Goal: Subscribe to service/newsletter

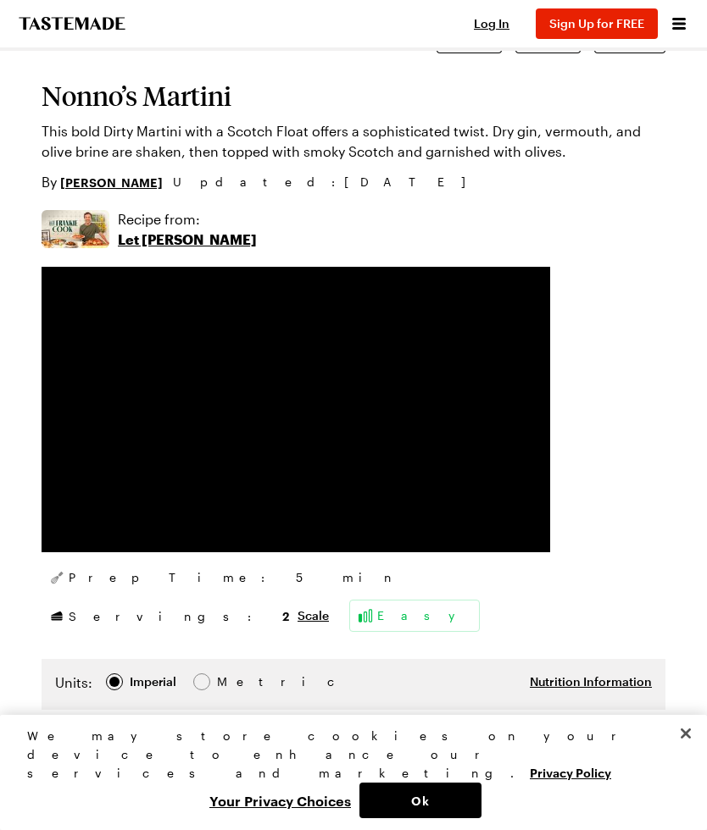
scroll to position [194, 0]
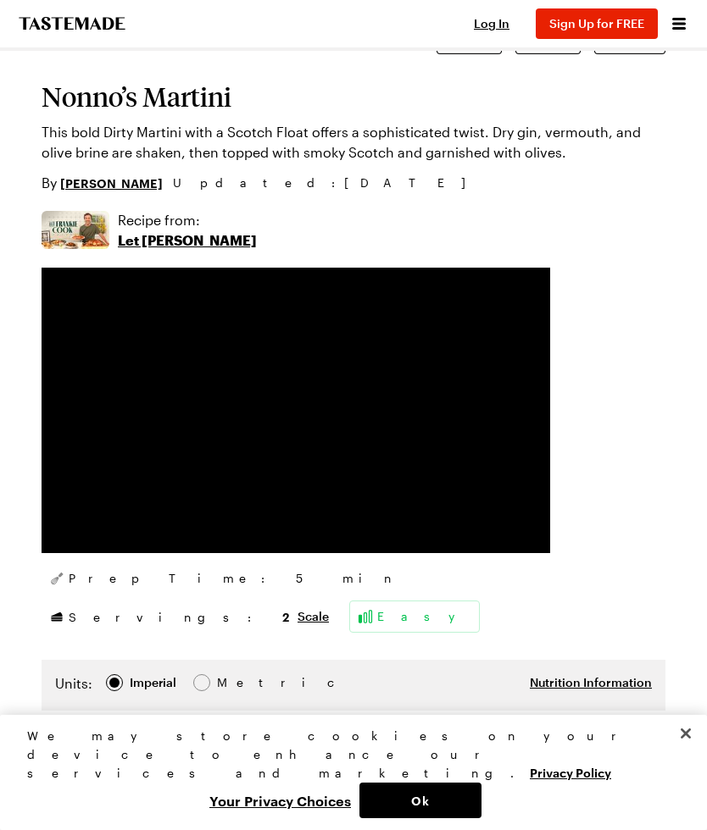
click at [178, 247] on p "Let [PERSON_NAME]" at bounding box center [187, 240] width 139 height 20
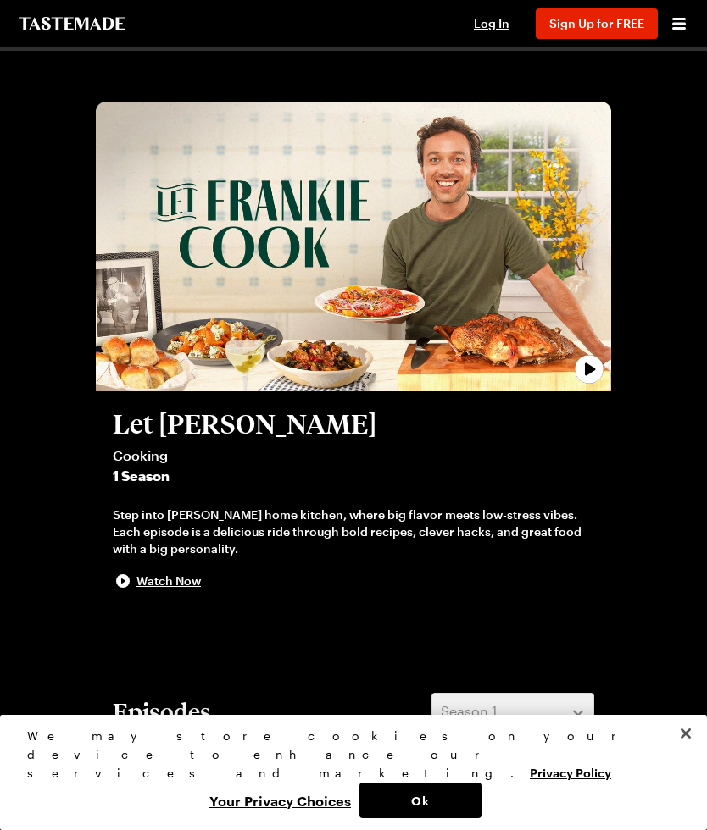
click at [620, 26] on span "Sign Up for FREE" at bounding box center [596, 23] width 95 height 14
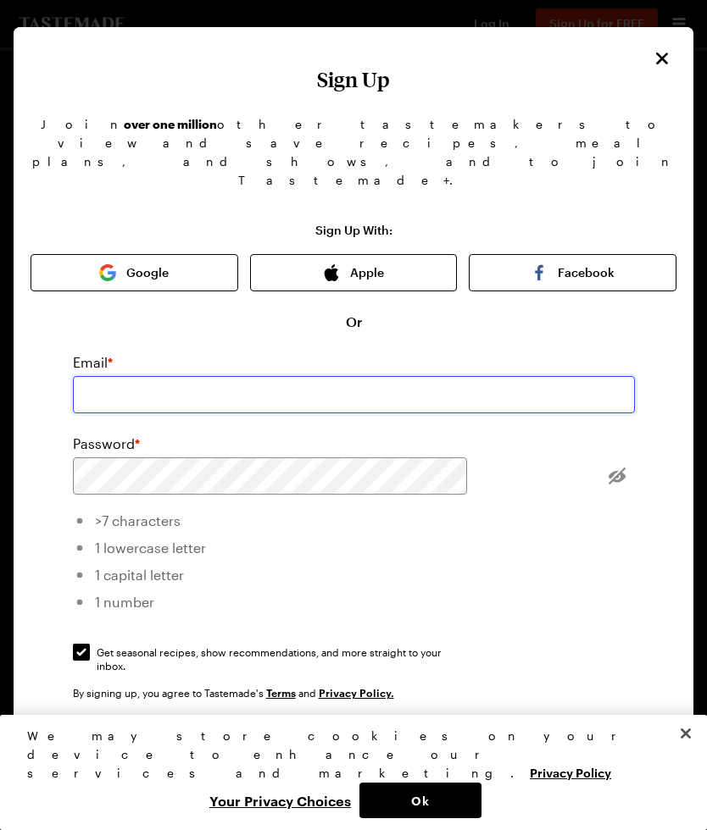
click at [352, 376] on input "email" at bounding box center [354, 394] width 562 height 37
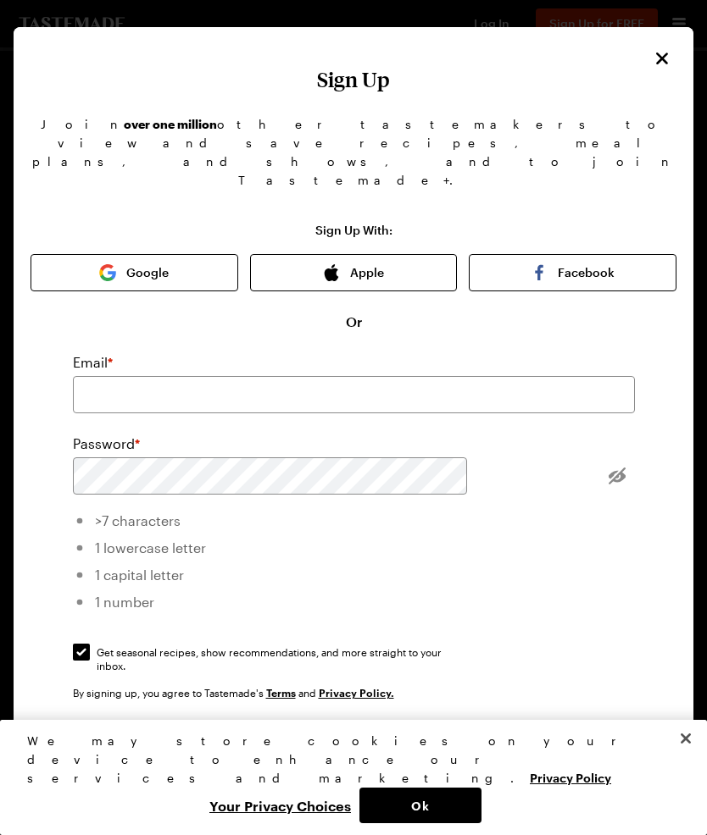
type input "[EMAIL_ADDRESS][DOMAIN_NAME]"
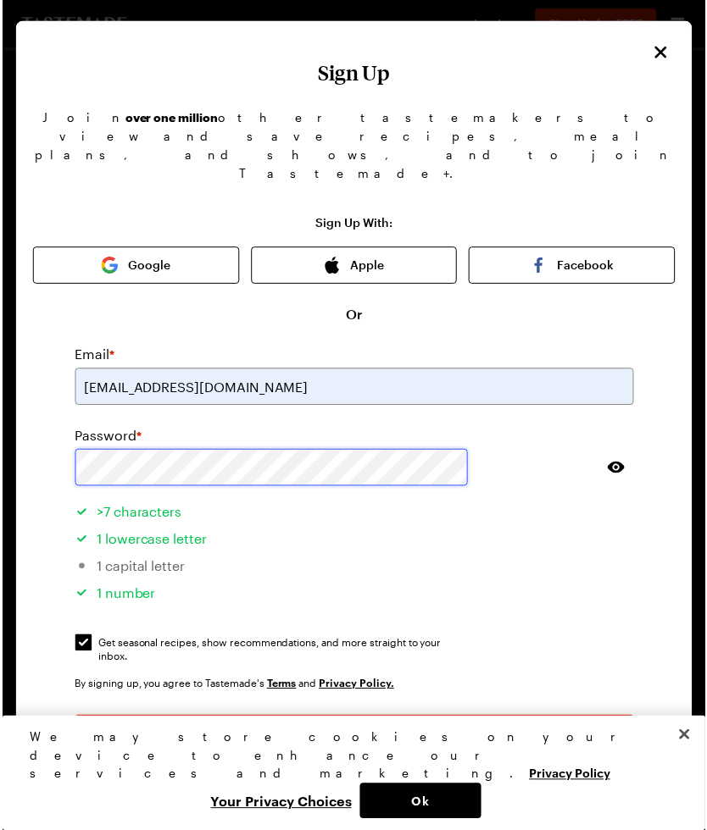
scroll to position [5, 0]
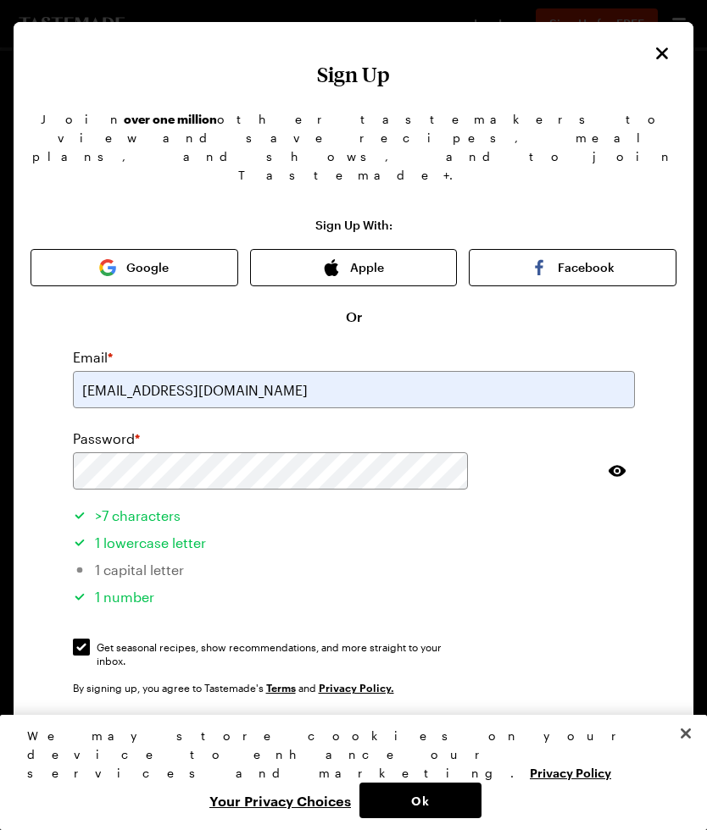
click at [372, 730] on span "Sign Up" at bounding box center [353, 738] width 45 height 17
click at [364, 730] on span "Sign Up" at bounding box center [353, 738] width 45 height 17
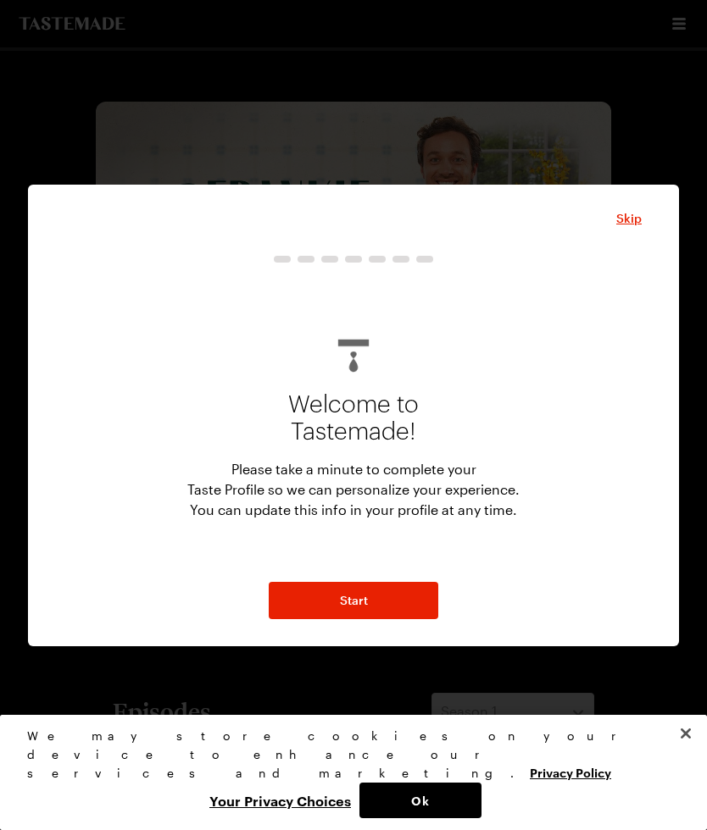
click at [375, 592] on button "Start" at bounding box center [353, 600] width 169 height 37
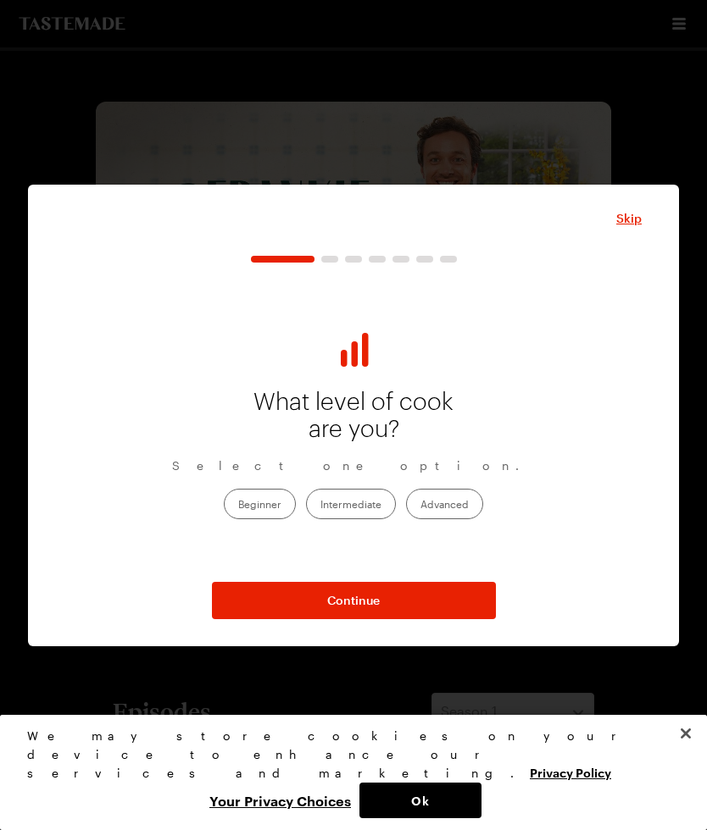
click at [452, 508] on label "Advanced" at bounding box center [444, 504] width 77 height 30
click at [420, 506] on input "Advanced" at bounding box center [420, 506] width 0 height 0
click at [369, 605] on span "Continue" at bounding box center [353, 600] width 53 height 17
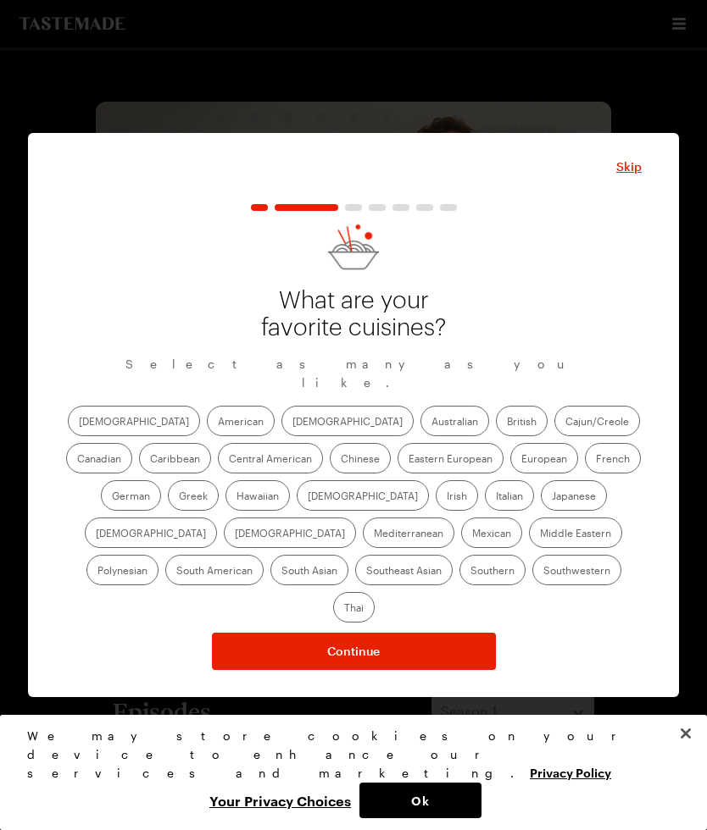
click at [281, 430] on label "[DEMOGRAPHIC_DATA]" at bounding box center [347, 421] width 132 height 30
click at [292, 423] on input "[DEMOGRAPHIC_DATA]" at bounding box center [292, 423] width 0 height 0
click at [510, 461] on label "European" at bounding box center [544, 458] width 68 height 30
click at [521, 460] on input "European" at bounding box center [521, 460] width 0 height 0
click at [485, 502] on label "Italian" at bounding box center [509, 495] width 49 height 30
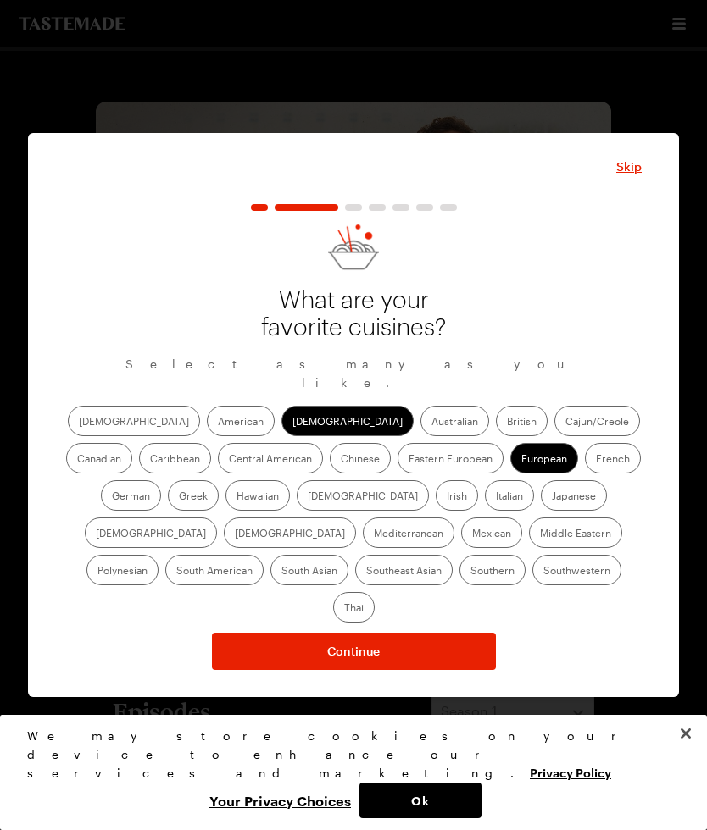
click at [496, 497] on input "Italian" at bounding box center [496, 497] width 0 height 0
click at [541, 502] on label "Japanese" at bounding box center [574, 495] width 66 height 30
click at [552, 497] on input "Japanese" at bounding box center [552, 497] width 0 height 0
click at [356, 518] on label "[DEMOGRAPHIC_DATA]" at bounding box center [290, 533] width 132 height 30
click at [235, 535] on input "[DEMOGRAPHIC_DATA]" at bounding box center [235, 535] width 0 height 0
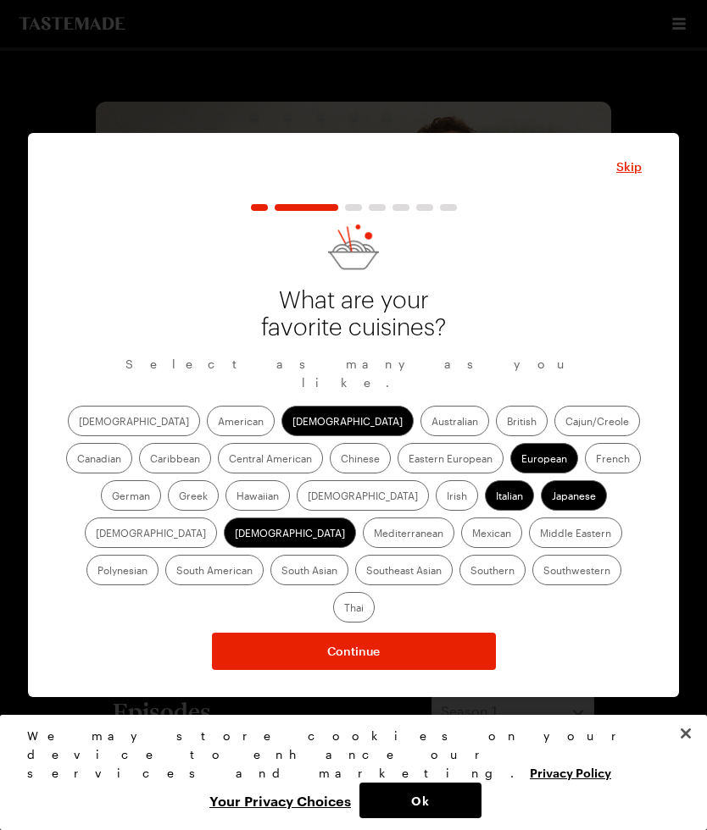
click at [454, 518] on label "Mediterranean" at bounding box center [408, 533] width 91 height 30
click at [374, 535] on input "Mediterranean" at bounding box center [374, 535] width 0 height 0
click at [374, 592] on label "Thai" at bounding box center [354, 607] width 42 height 30
click at [344, 609] on input "Thai" at bounding box center [344, 609] width 0 height 0
click at [363, 643] on span "Continue" at bounding box center [353, 651] width 53 height 17
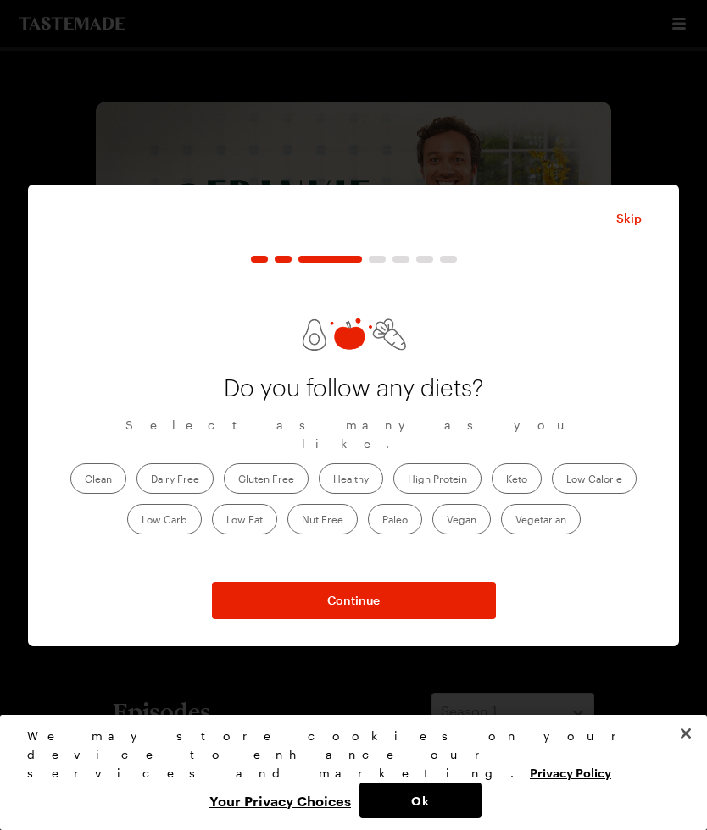
click at [355, 601] on span "Continue" at bounding box center [353, 600] width 53 height 17
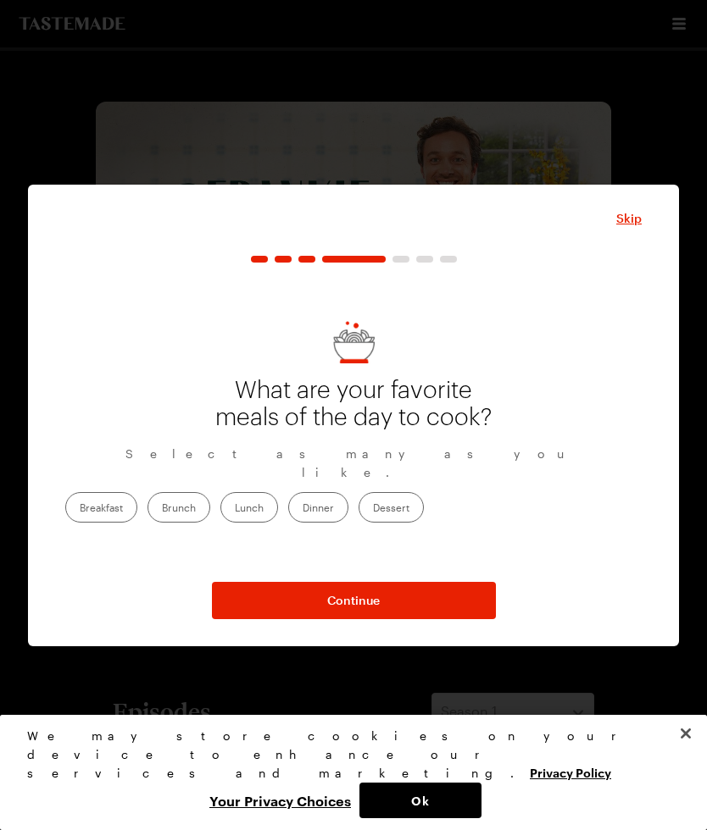
click at [348, 497] on label "Dinner" at bounding box center [318, 507] width 60 height 30
click at [302, 509] on input "Dinner" at bounding box center [302, 509] width 0 height 0
click at [362, 601] on span "Continue" at bounding box center [353, 600] width 53 height 17
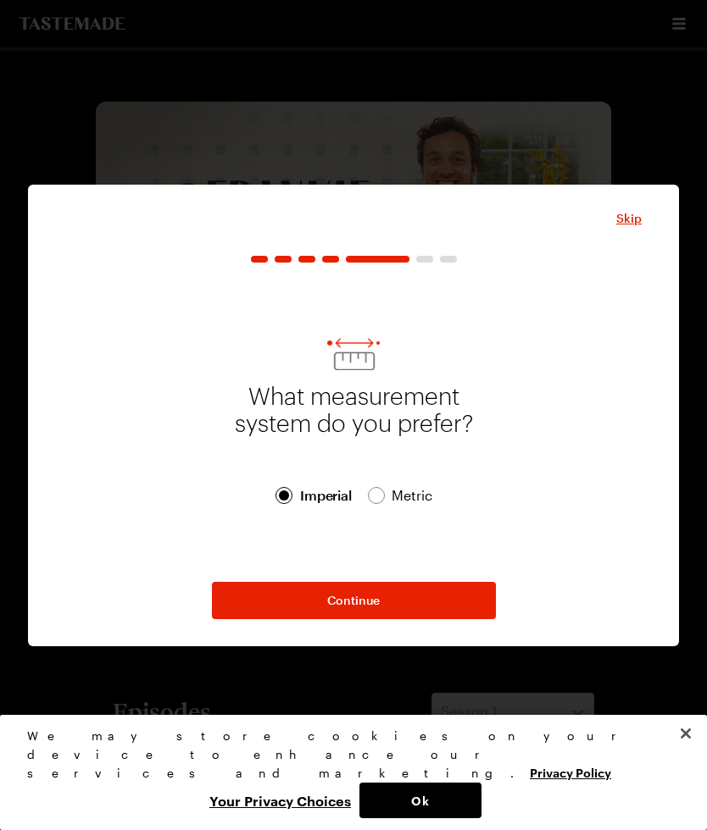
click at [366, 594] on span "Continue" at bounding box center [353, 600] width 53 height 17
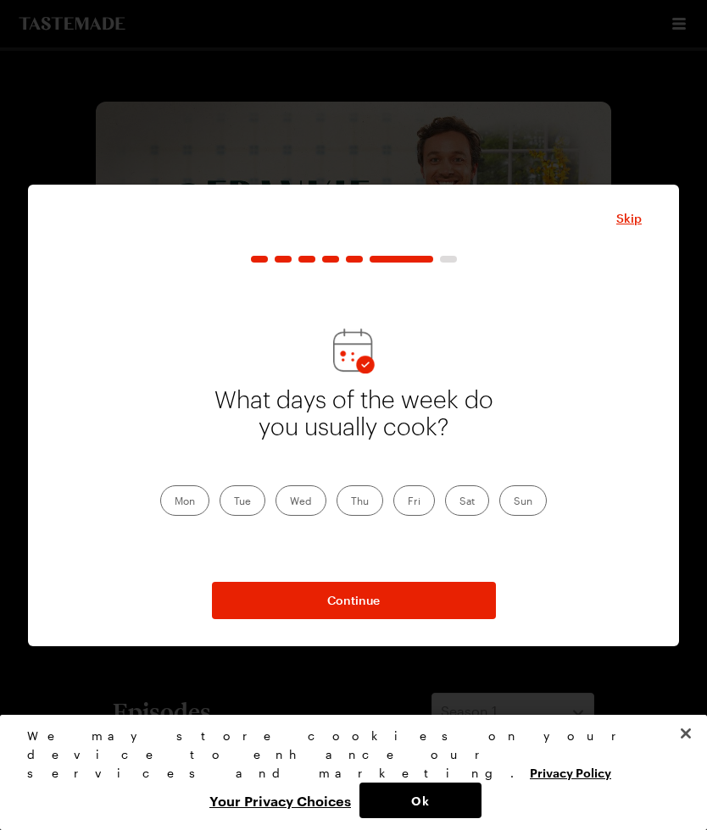
click at [184, 498] on label "Mon" at bounding box center [184, 500] width 49 height 30
click at [175, 502] on input "Mon" at bounding box center [175, 502] width 0 height 0
click at [359, 507] on label "Thu" at bounding box center [359, 500] width 47 height 30
click at [351, 502] on input "Thu" at bounding box center [351, 502] width 0 height 0
click at [464, 502] on label "Sat" at bounding box center [467, 500] width 44 height 30
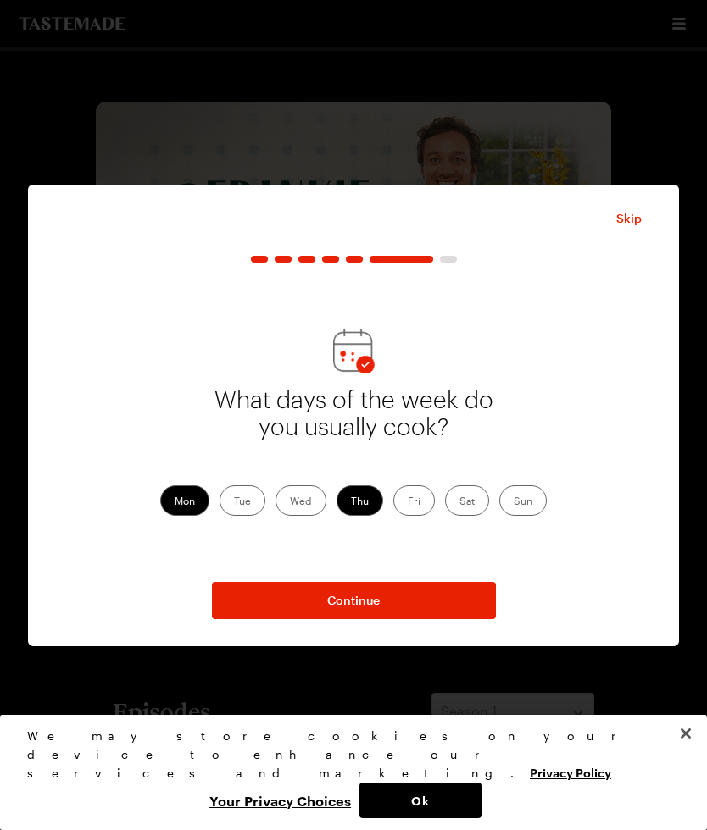
click at [459, 502] on input "Sat" at bounding box center [459, 502] width 0 height 0
click at [537, 496] on label "Sun" at bounding box center [522, 500] width 47 height 30
click at [513, 502] on input "Sun" at bounding box center [513, 502] width 0 height 0
click at [367, 596] on span "Continue" at bounding box center [353, 600] width 53 height 17
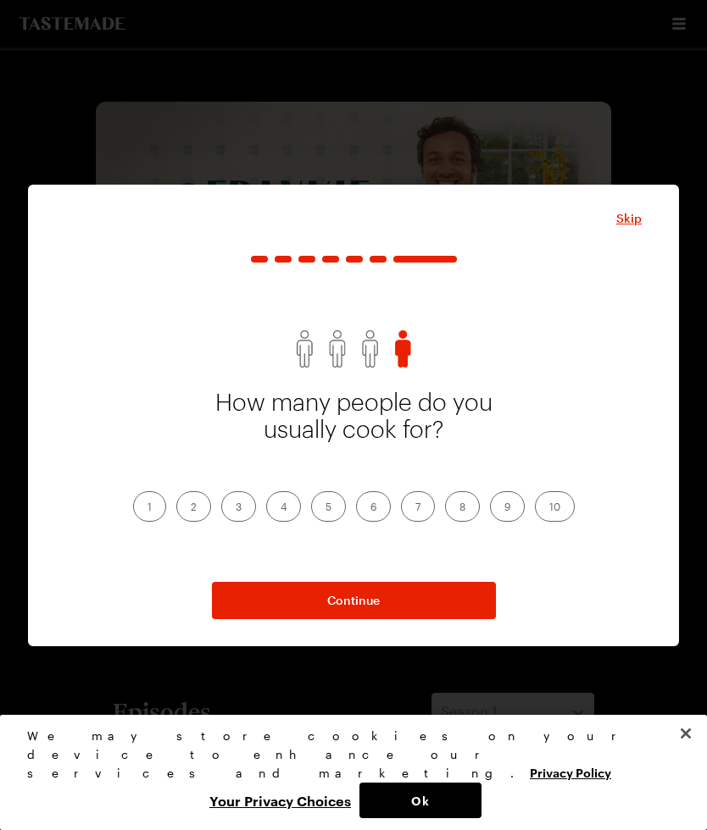
click at [148, 499] on label "1" at bounding box center [149, 506] width 33 height 30
click at [147, 508] on input "1" at bounding box center [147, 508] width 0 height 0
click at [377, 601] on span "Continue" at bounding box center [353, 600] width 53 height 17
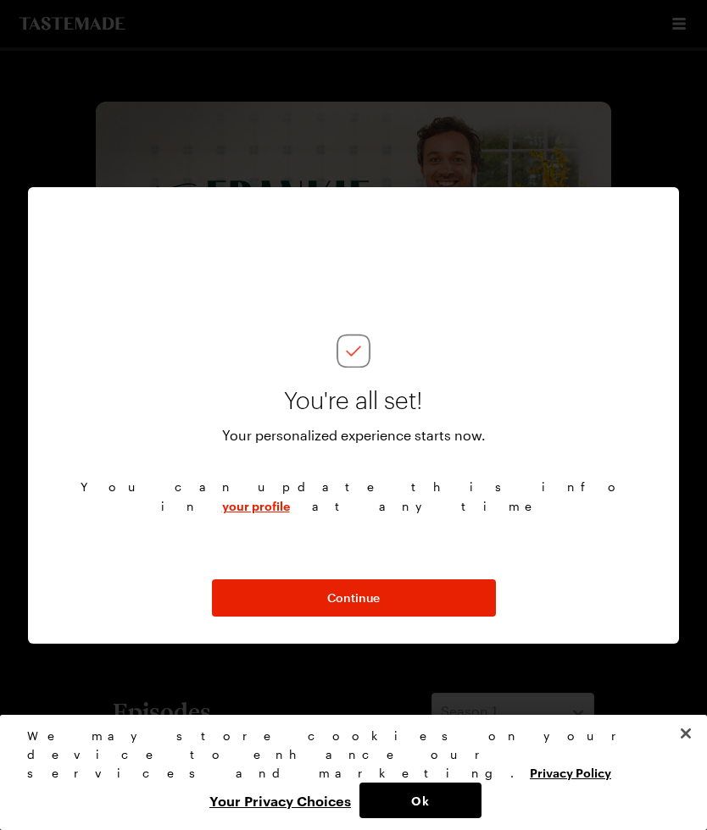
click at [361, 604] on span "Continue" at bounding box center [353, 598] width 53 height 17
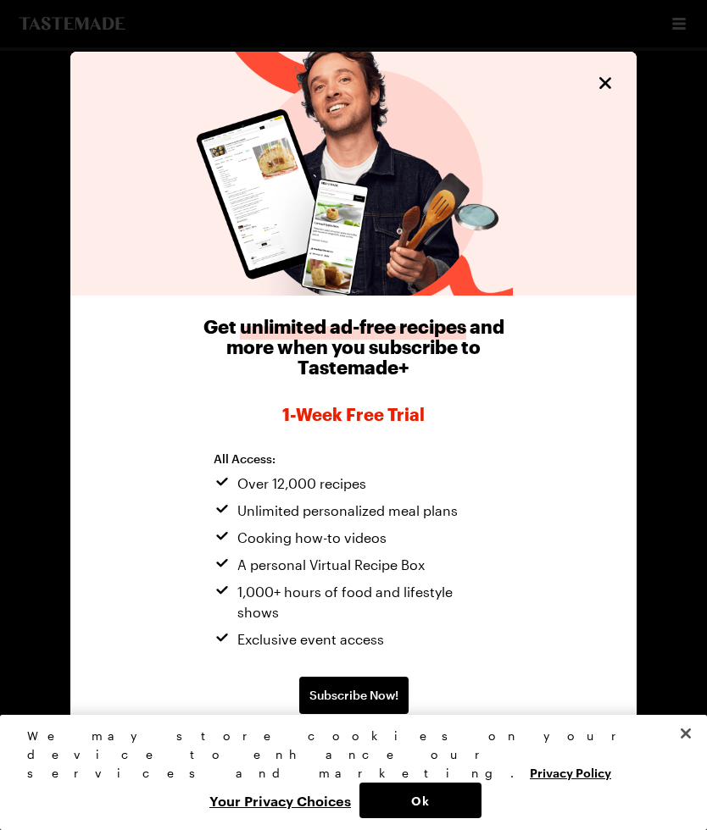
click at [408, 741] on span "Continue without subscribing" at bounding box center [353, 749] width 173 height 17
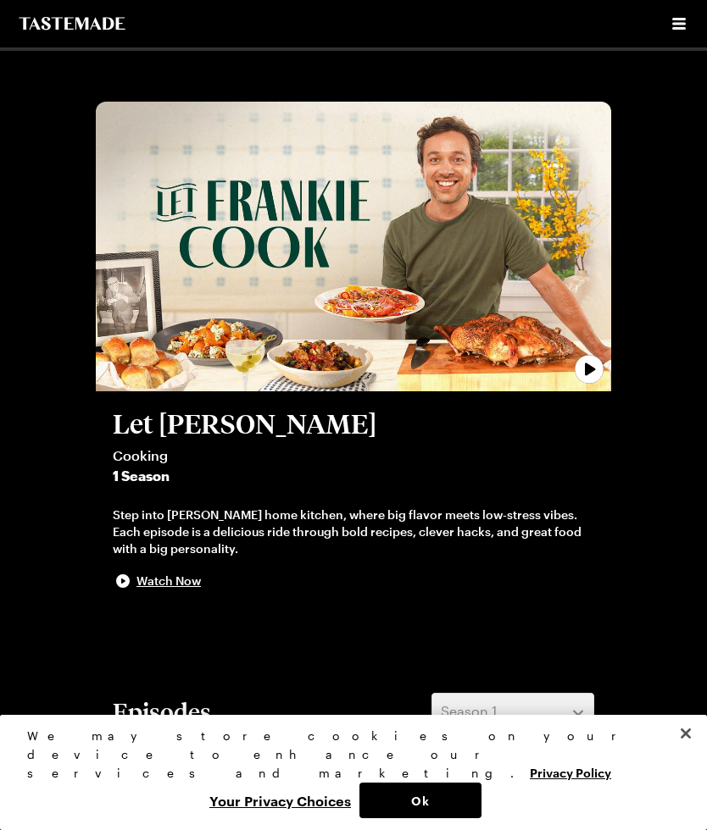
click at [426, 797] on button "Ok" at bounding box center [420, 801] width 122 height 36
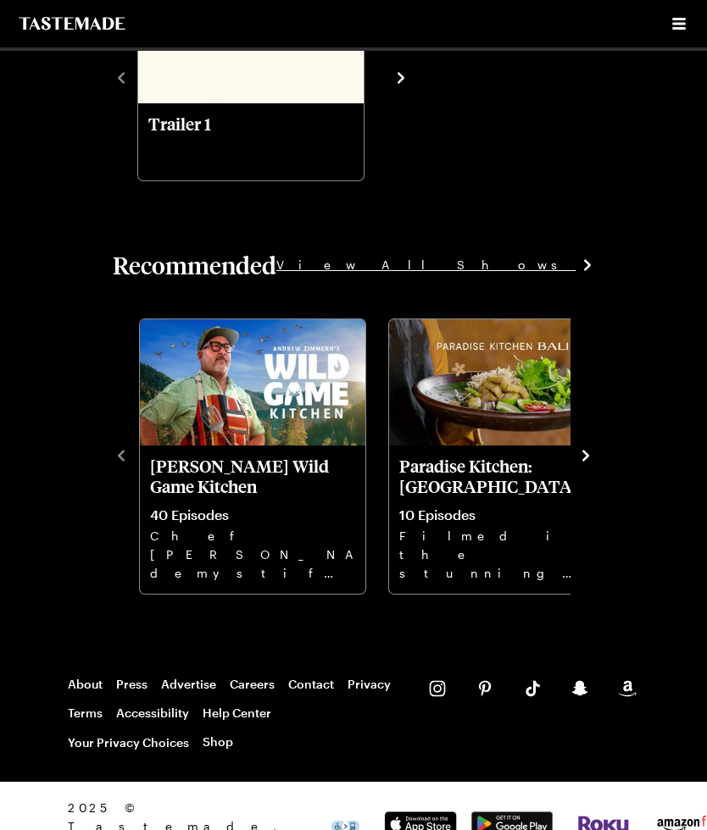
scroll to position [2344, 0]
